Goal: Task Accomplishment & Management: Manage account settings

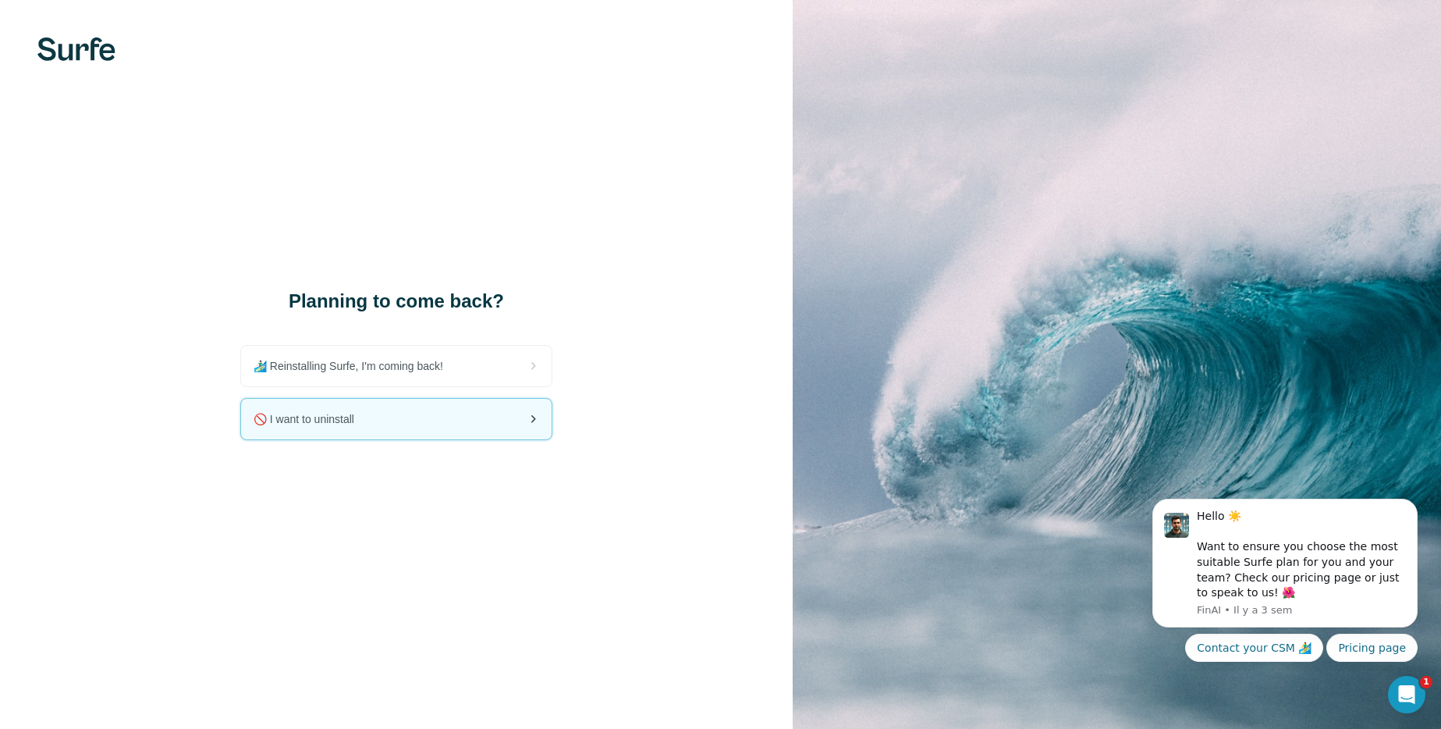
click at [354, 415] on span "🚫 I want to uninstall" at bounding box center [310, 419] width 113 height 16
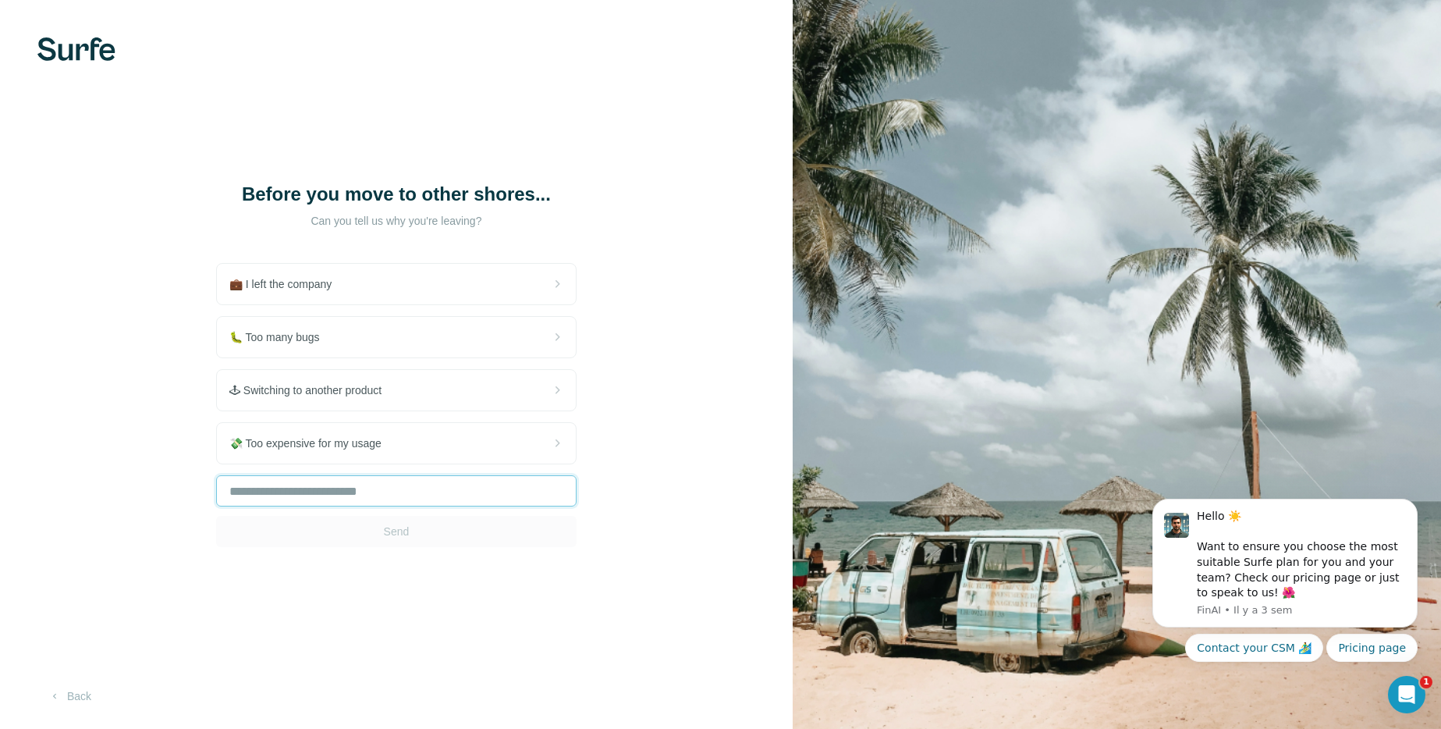
click at [364, 487] on input "text" at bounding box center [396, 490] width 361 height 31
type input "*"
click at [388, 535] on span "Send" at bounding box center [397, 532] width 26 height 16
